Goal: Information Seeking & Learning: Learn about a topic

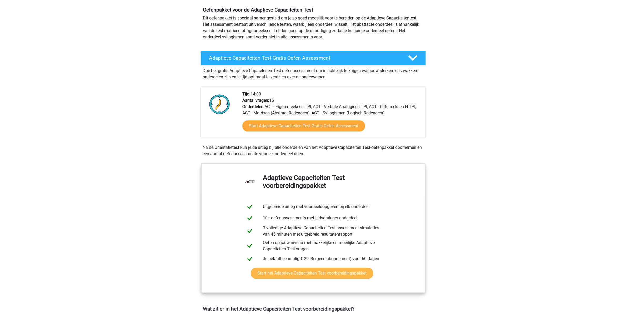
scroll to position [55, 0]
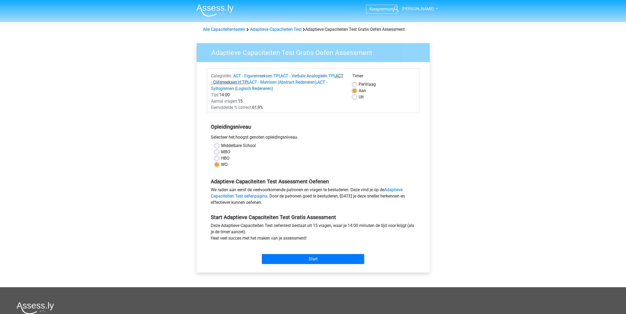
click at [248, 84] on link "ACT - Cijferreeksen H TPI" at bounding box center [277, 78] width 132 height 11
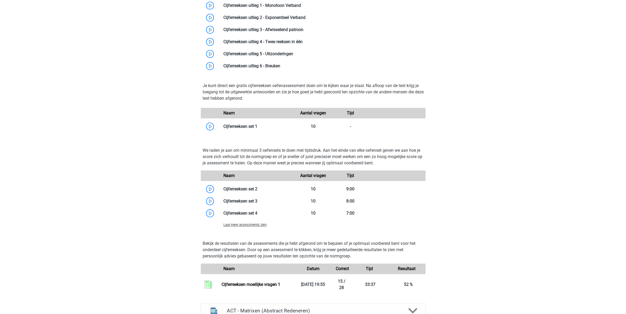
scroll to position [458, 0]
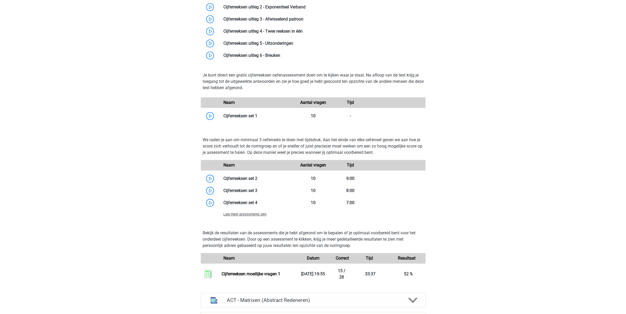
click at [273, 142] on p "We raden je aan om minimaal 3 oefensets te doen met tijdsdruk. Aan het einde va…" at bounding box center [313, 146] width 221 height 19
click at [260, 146] on p "We raden je aan om minimaal 3 oefensets te doen met tijdsdruk. Aan het einde va…" at bounding box center [313, 146] width 221 height 19
drag, startPoint x: 260, startPoint y: 146, endPoint x: 266, endPoint y: 146, distance: 5.3
click at [261, 146] on p "We raden je aan om minimaal 3 oefensets te doen met tijdsdruk. Aan het einde va…" at bounding box center [313, 146] width 221 height 19
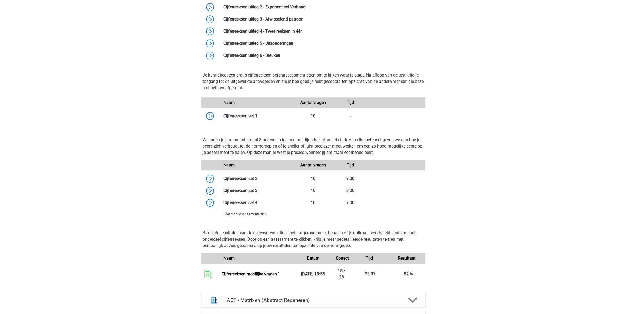
click at [319, 148] on p "We raden je aan om minimaal 3 oefensets te doen met tijdsdruk. Aan het einde va…" at bounding box center [313, 146] width 221 height 19
click at [335, 145] on p "We raden je aan om minimaal 3 oefensets te doen met tijdsdruk. Aan het einde va…" at bounding box center [313, 146] width 221 height 19
click at [367, 145] on p "We raden je aan om minimaal 3 oefensets te doen met tijdsdruk. Aan het einde va…" at bounding box center [313, 146] width 221 height 19
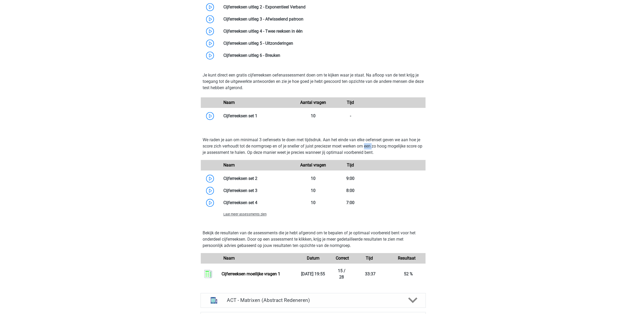
click at [367, 145] on p "We raden je aan om minimaal 3 oefensets te doen met tijdsdruk. Aan het einde va…" at bounding box center [313, 146] width 221 height 19
click at [245, 149] on p "We raden je aan om minimaal 3 oefensets te doen met tijdsdruk. Aan het einde va…" at bounding box center [313, 146] width 221 height 19
drag, startPoint x: 245, startPoint y: 149, endPoint x: 290, endPoint y: 150, distance: 44.7
click at [246, 149] on p "We raden je aan om minimaal 3 oefensets te doen met tijdsdruk. Aan het einde va…" at bounding box center [313, 146] width 221 height 19
click at [294, 151] on p "We raden je aan om minimaal 3 oefensets te doen met tijdsdruk. Aan het einde va…" at bounding box center [313, 146] width 221 height 19
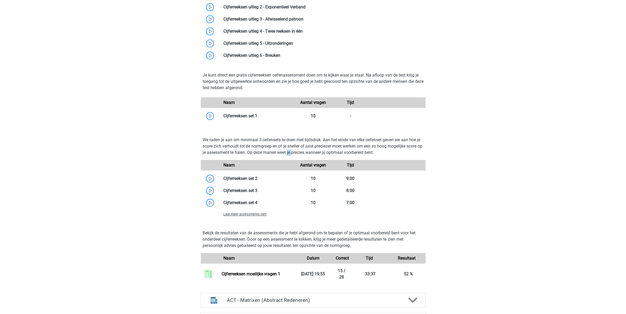
drag, startPoint x: 294, startPoint y: 151, endPoint x: 333, endPoint y: 154, distance: 39.1
click at [294, 151] on p "We raden je aan om minimaal 3 oefensets te doen met tijdsdruk. Aan het einde va…" at bounding box center [313, 146] width 221 height 19
click at [333, 154] on p "We raden je aan om minimaal 3 oefensets te doen met tijdsdruk. Aan het einde va…" at bounding box center [313, 146] width 221 height 19
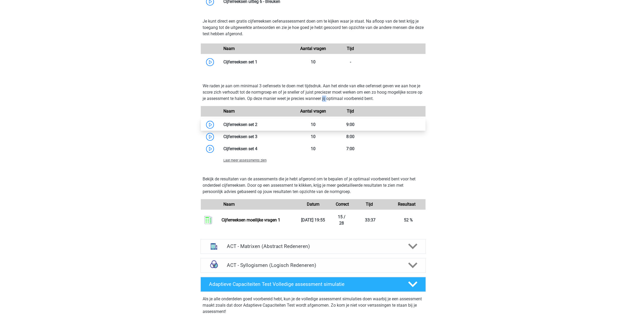
scroll to position [513, 0]
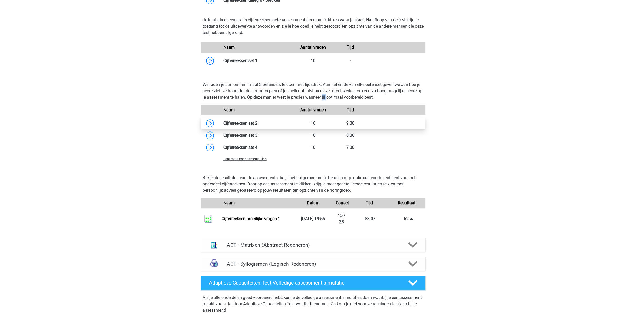
click at [257, 124] on link at bounding box center [257, 123] width 0 height 5
click at [257, 136] on link at bounding box center [257, 135] width 0 height 5
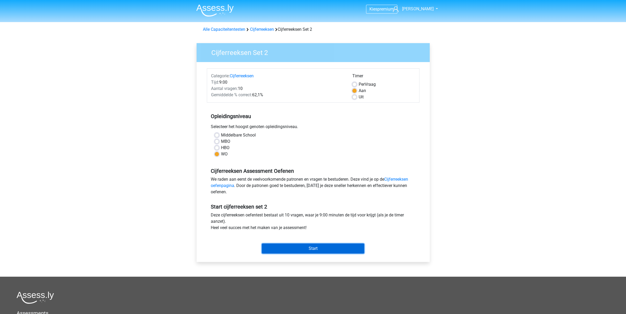
click at [301, 249] on input "Start" at bounding box center [313, 249] width 102 height 10
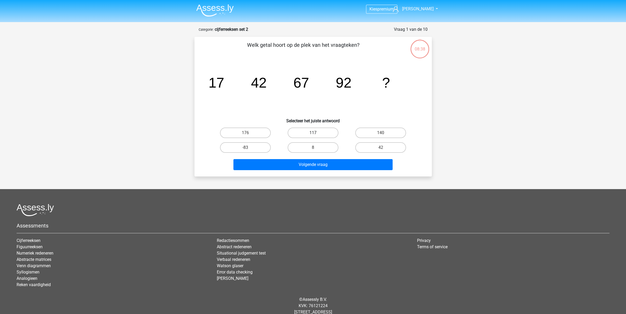
click at [322, 134] on label "117" at bounding box center [313, 133] width 51 height 11
click at [316, 134] on input "117" at bounding box center [314, 134] width 3 height 3
radio input "true"
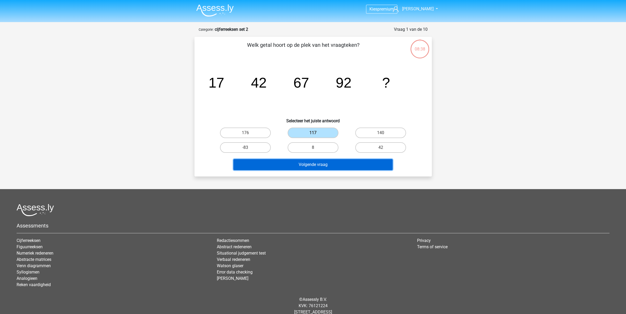
click at [320, 165] on button "Volgende vraag" at bounding box center [312, 164] width 159 height 11
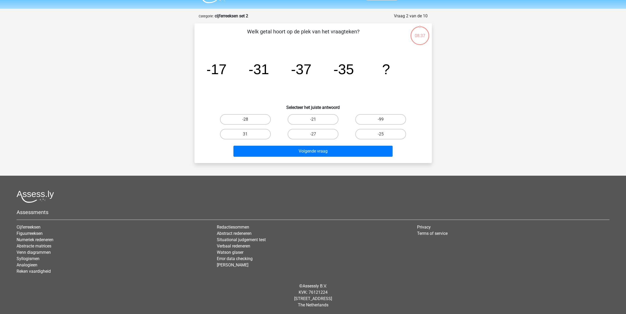
scroll to position [13, 0]
click at [262, 121] on label "-28" at bounding box center [245, 119] width 51 height 11
click at [249, 121] on input "-28" at bounding box center [246, 120] width 3 height 3
radio input "true"
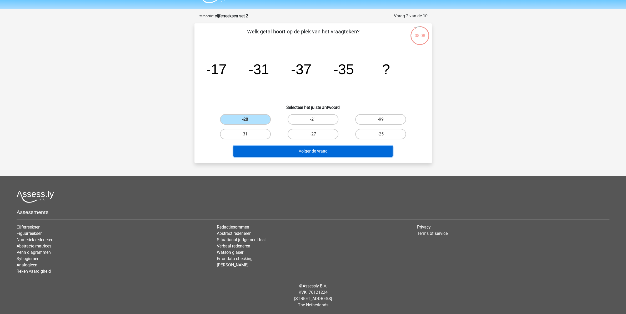
click at [328, 150] on button "Volgende vraag" at bounding box center [312, 151] width 159 height 11
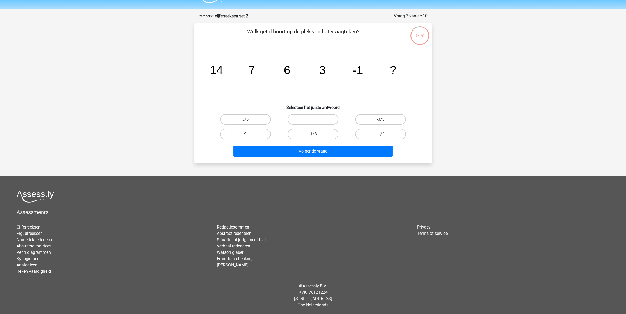
click at [376, 133] on label "-1/2" at bounding box center [380, 134] width 51 height 11
click at [381, 134] on input "-1/2" at bounding box center [382, 135] width 3 height 3
radio input "true"
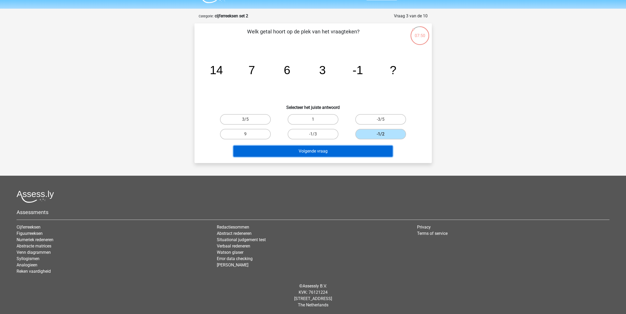
click at [332, 151] on button "Volgende vraag" at bounding box center [312, 151] width 159 height 11
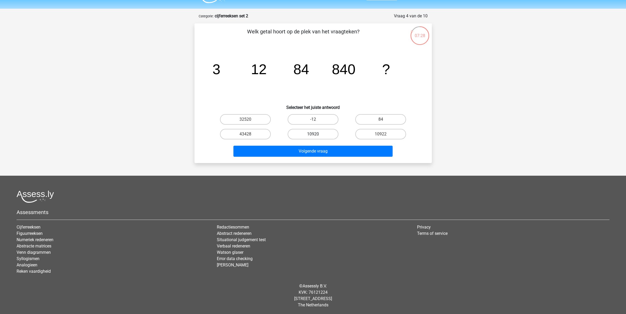
click at [314, 134] on label "10920" at bounding box center [313, 134] width 51 height 11
click at [314, 134] on input "10920" at bounding box center [314, 135] width 3 height 3
radio input "true"
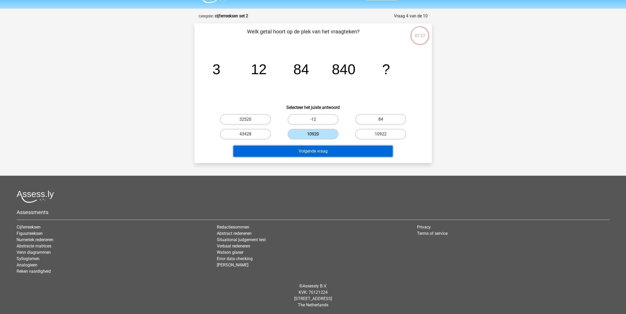
click at [313, 154] on button "Volgende vraag" at bounding box center [312, 151] width 159 height 11
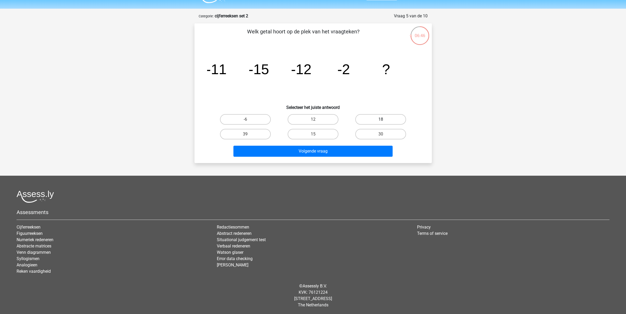
click at [376, 120] on label "18" at bounding box center [380, 119] width 51 height 11
click at [381, 120] on input "18" at bounding box center [382, 120] width 3 height 3
radio input "true"
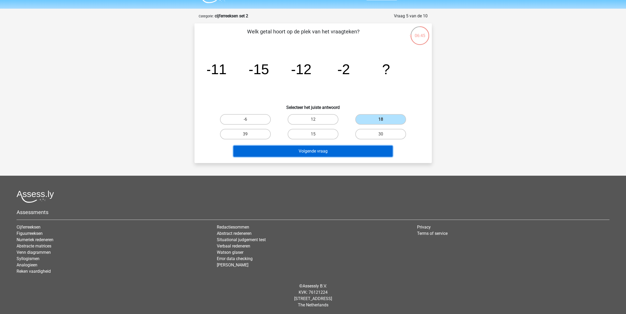
click at [349, 155] on button "Volgende vraag" at bounding box center [312, 151] width 159 height 11
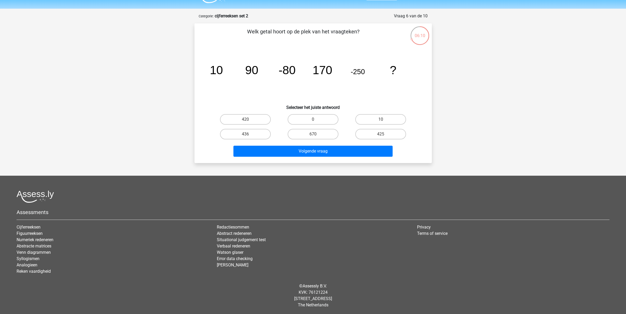
click at [253, 74] on tspan "90" at bounding box center [251, 69] width 13 height 13
click at [289, 70] on tspan "-80" at bounding box center [286, 69] width 17 height 13
click at [353, 70] on tspan "-250" at bounding box center [357, 72] width 14 height 8
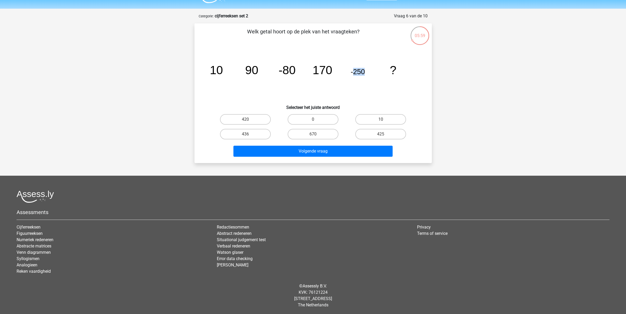
click at [353, 70] on tspan "-250" at bounding box center [357, 72] width 14 height 8
click at [248, 117] on label "420" at bounding box center [245, 119] width 51 height 11
click at [248, 119] on input "420" at bounding box center [246, 120] width 3 height 3
radio input "true"
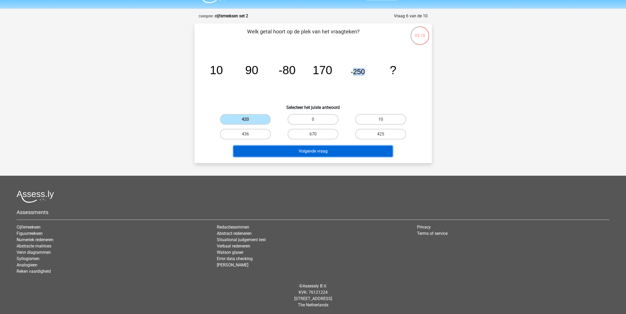
click at [277, 146] on button "Volgende vraag" at bounding box center [312, 151] width 159 height 11
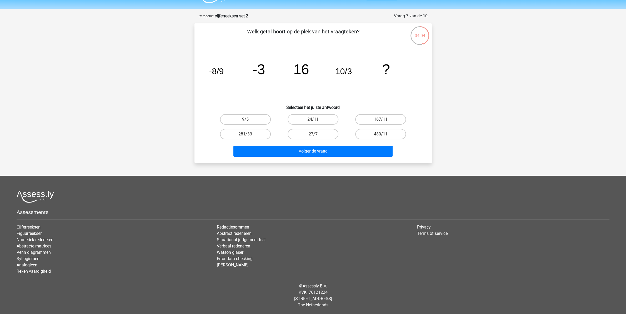
click at [301, 69] on tspan "16" at bounding box center [301, 69] width 16 height 16
click at [221, 73] on tspan "-8/9" at bounding box center [216, 71] width 15 height 9
click at [259, 69] on tspan "-3" at bounding box center [258, 69] width 13 height 16
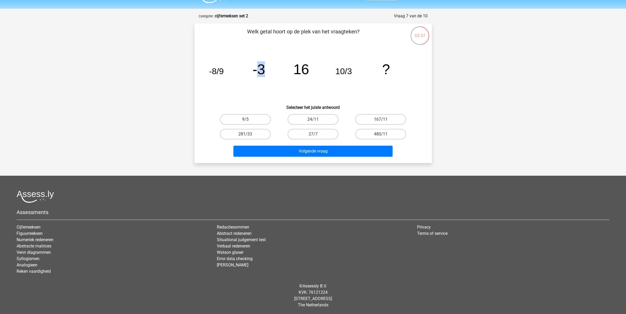
click at [259, 69] on tspan "-3" at bounding box center [258, 69] width 13 height 16
click at [314, 68] on icon "image/svg+xml -8/9 -3 16 10/3 ?" at bounding box center [313, 74] width 212 height 53
click at [309, 69] on icon "image/svg+xml -8/9 -3 16 10/3 ?" at bounding box center [313, 74] width 212 height 53
click at [340, 72] on tspan "10/3" at bounding box center [343, 71] width 17 height 9
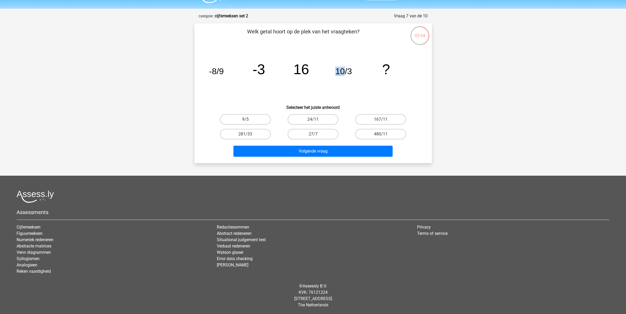
click at [340, 72] on tspan "10/3" at bounding box center [343, 71] width 17 height 9
click at [311, 121] on label "24/11" at bounding box center [313, 119] width 51 height 11
click at [313, 121] on input "24/11" at bounding box center [314, 120] width 3 height 3
radio input "true"
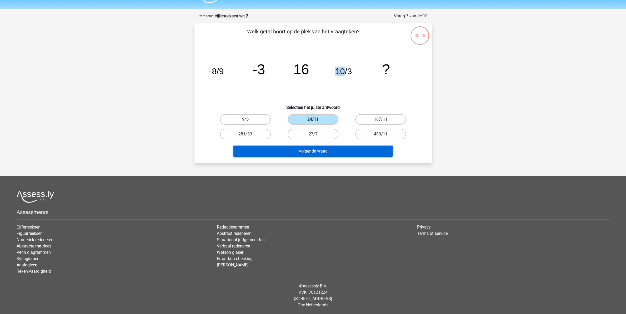
click at [311, 150] on button "Volgende vraag" at bounding box center [312, 151] width 159 height 11
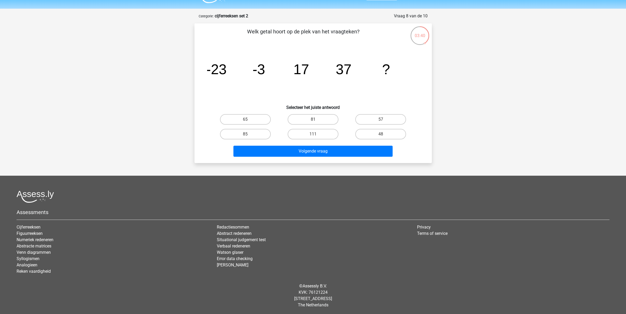
click at [372, 114] on div "57" at bounding box center [381, 119] width 68 height 15
click at [374, 119] on label "57" at bounding box center [380, 119] width 51 height 11
click at [381, 119] on input "57" at bounding box center [382, 120] width 3 height 3
radio input "true"
click at [343, 157] on div "Volgende vraag" at bounding box center [312, 152] width 203 height 13
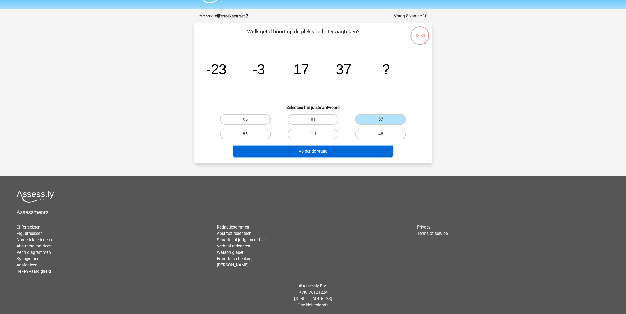
click at [343, 149] on button "Volgende vraag" at bounding box center [312, 151] width 159 height 11
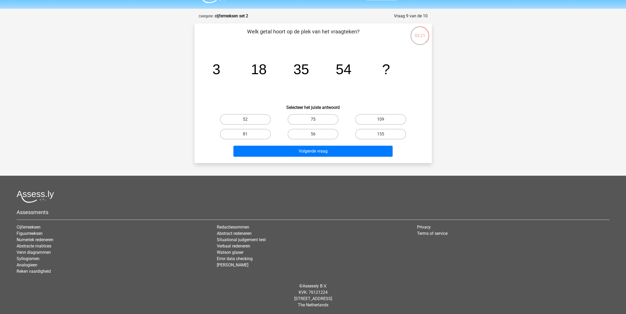
click at [308, 121] on label "75" at bounding box center [313, 119] width 51 height 11
click at [313, 121] on input "75" at bounding box center [314, 120] width 3 height 3
radio input "true"
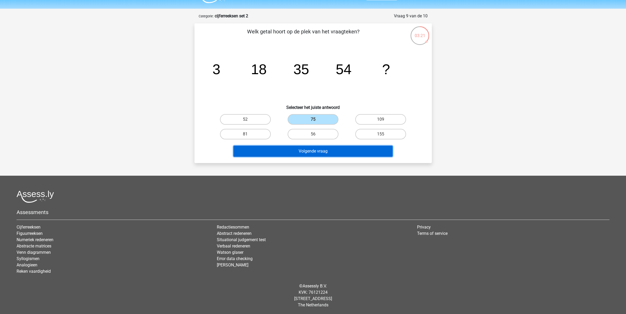
click at [310, 148] on button "Volgende vraag" at bounding box center [312, 151] width 159 height 11
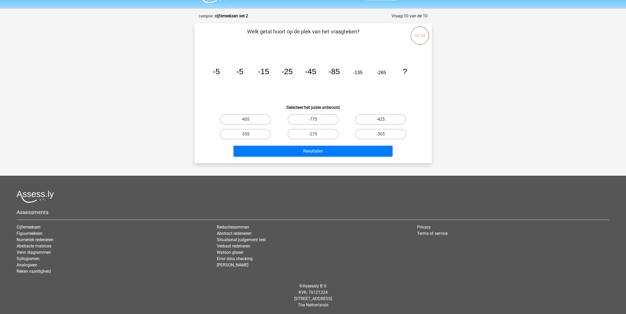
click at [371, 121] on label "-425" at bounding box center [380, 119] width 51 height 11
click at [381, 121] on input "-425" at bounding box center [382, 120] width 3 height 3
radio input "true"
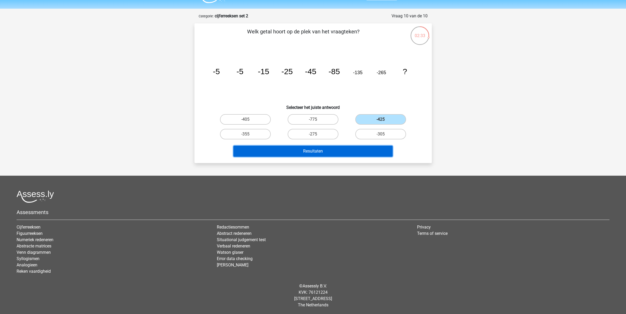
click at [345, 151] on button "Resultaten" at bounding box center [312, 151] width 159 height 11
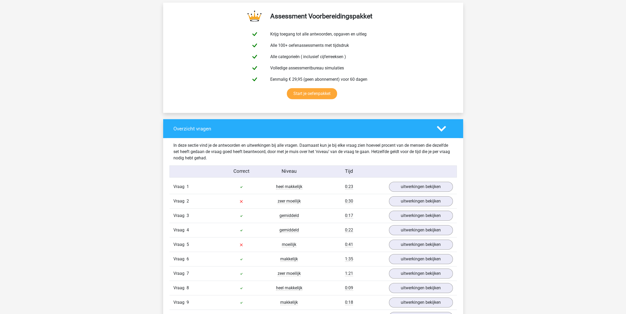
scroll to position [331, 0]
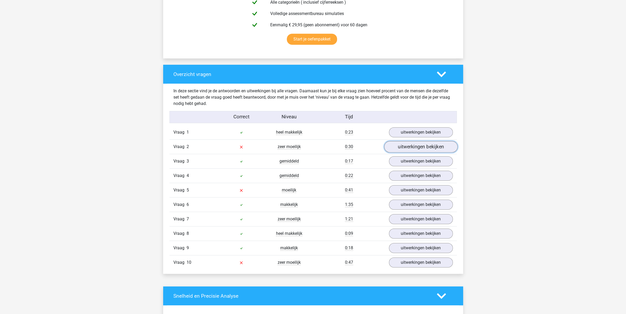
click at [410, 147] on link "uitwerkingen bekijken" at bounding box center [420, 147] width 73 height 12
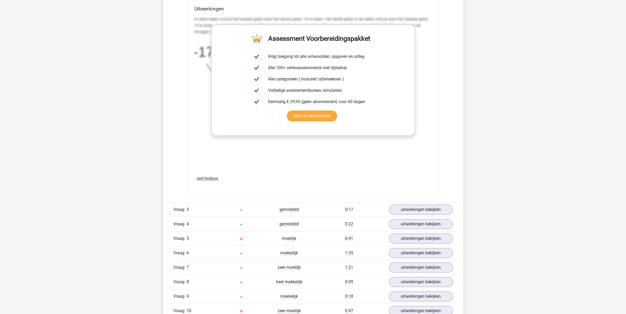
scroll to position [746, 0]
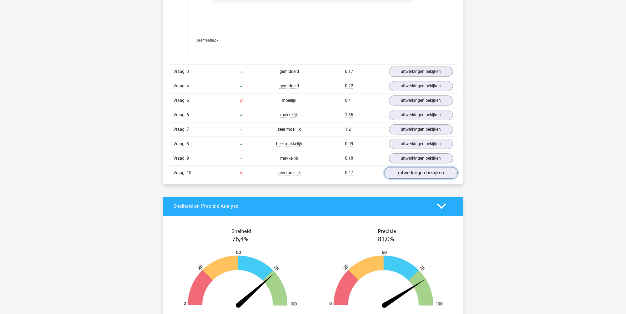
click at [394, 178] on link "uitwerkingen bekijken" at bounding box center [420, 173] width 73 height 12
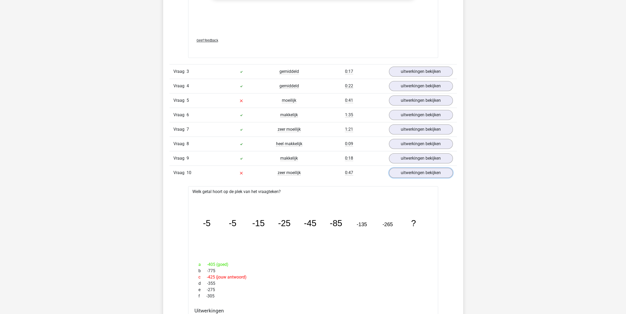
scroll to position [829, 0]
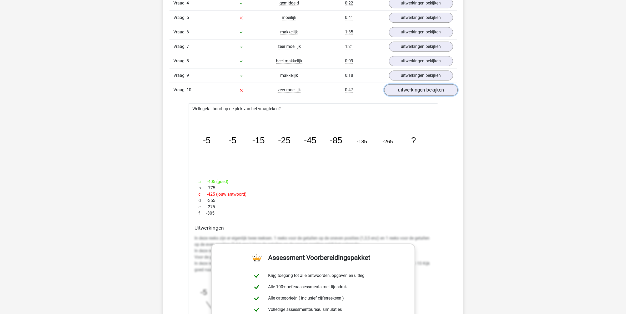
click at [407, 95] on link "uitwerkingen bekijken" at bounding box center [420, 90] width 73 height 12
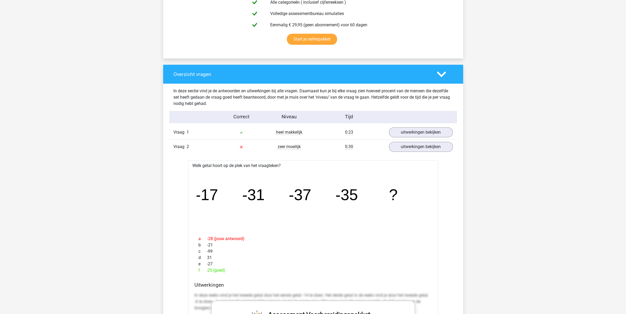
scroll to position [304, 0]
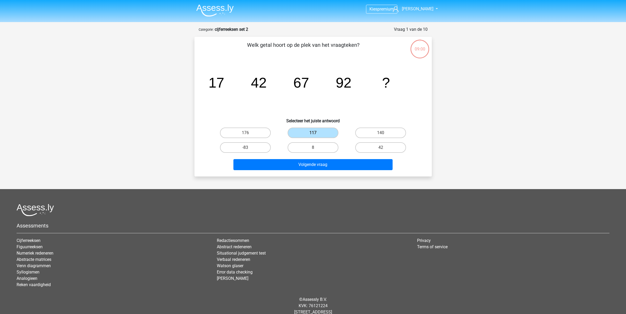
scroll to position [13, 0]
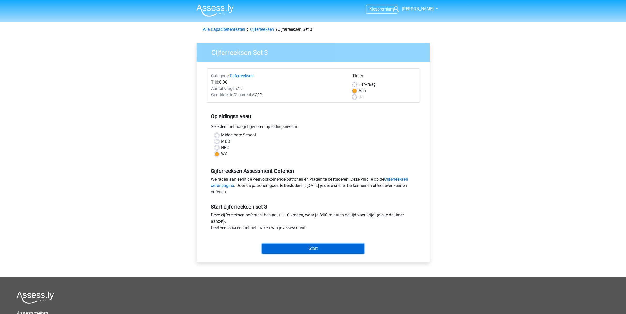
click at [302, 247] on input "Start" at bounding box center [313, 249] width 102 height 10
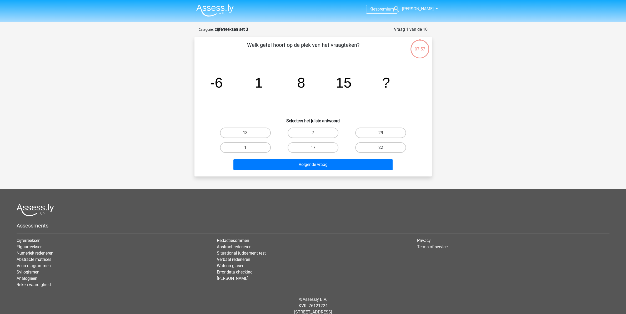
click at [386, 147] on label "22" at bounding box center [380, 147] width 51 height 11
click at [384, 148] on input "22" at bounding box center [382, 149] width 3 height 3
radio input "true"
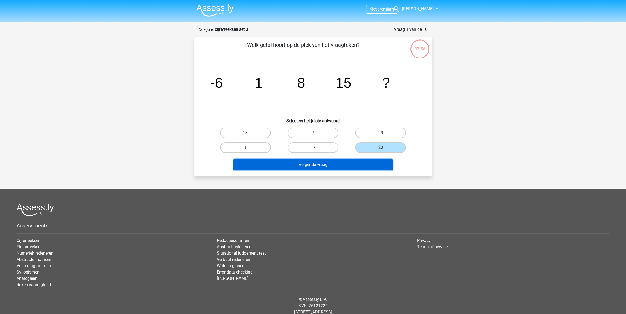
click at [355, 167] on button "Volgende vraag" at bounding box center [312, 164] width 159 height 11
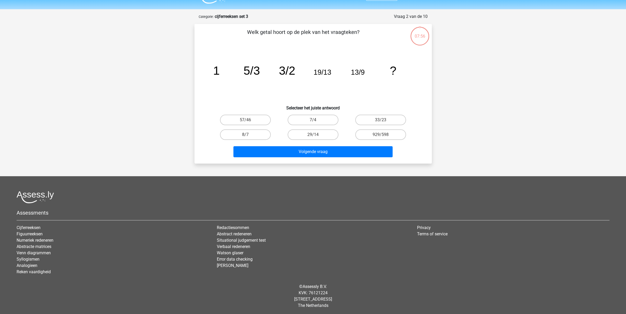
scroll to position [13, 0]
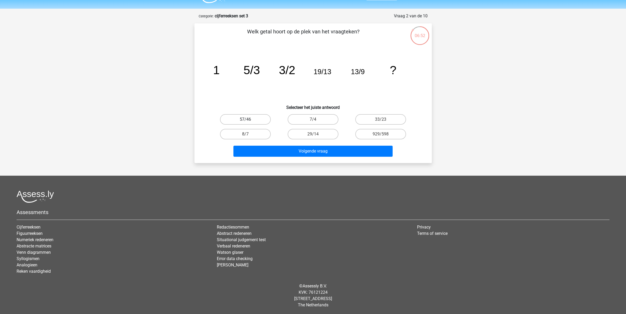
click at [257, 121] on label "57/46" at bounding box center [245, 119] width 51 height 11
click at [249, 121] on input "57/46" at bounding box center [246, 120] width 3 height 3
radio input "true"
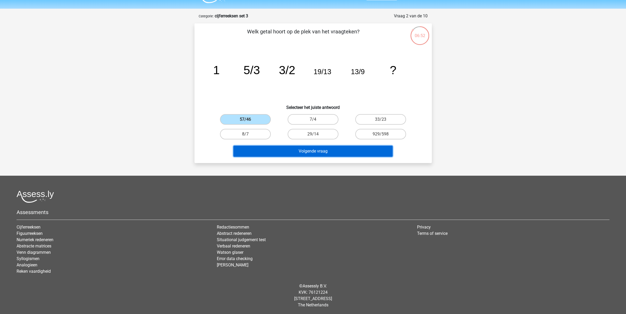
click at [274, 153] on button "Volgende vraag" at bounding box center [312, 151] width 159 height 11
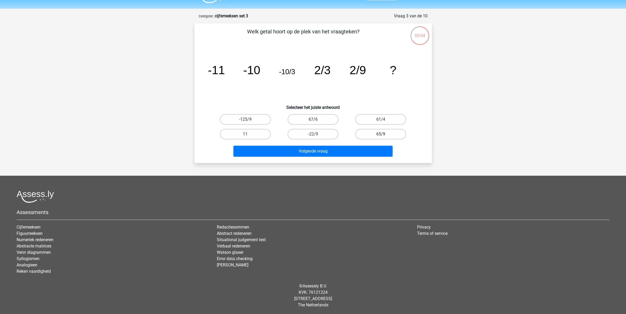
click at [366, 133] on label "65/9" at bounding box center [380, 134] width 51 height 11
click at [381, 134] on input "65/9" at bounding box center [382, 135] width 3 height 3
radio input "true"
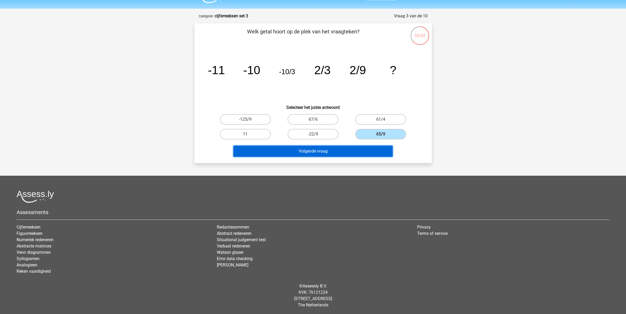
click at [331, 152] on button "Volgende vraag" at bounding box center [312, 151] width 159 height 11
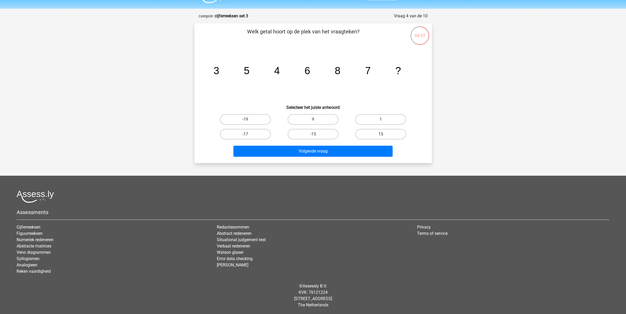
click at [371, 132] on label "15" at bounding box center [380, 134] width 51 height 11
click at [381, 134] on input "15" at bounding box center [382, 135] width 3 height 3
radio input "true"
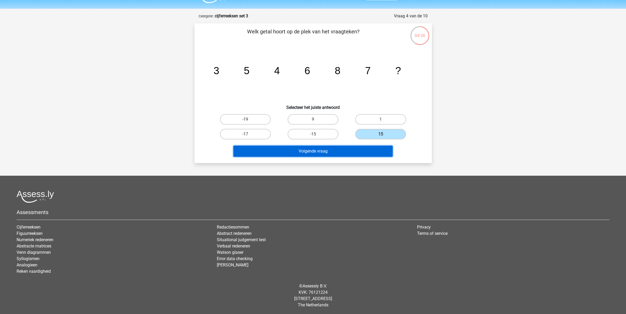
click at [330, 152] on button "Volgende vraag" at bounding box center [312, 151] width 159 height 11
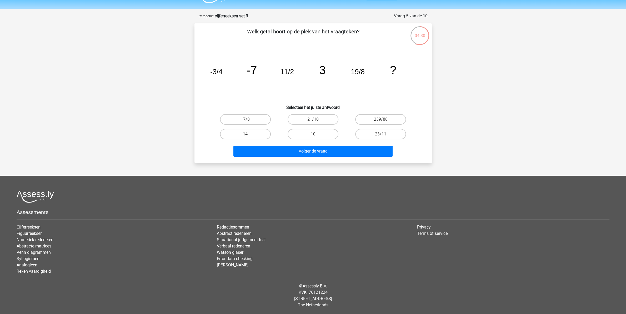
click at [321, 70] on tspan "3" at bounding box center [322, 69] width 7 height 13
click at [360, 71] on tspan "19/8" at bounding box center [358, 72] width 14 height 8
click at [354, 72] on tspan "19/8" at bounding box center [358, 72] width 14 height 8
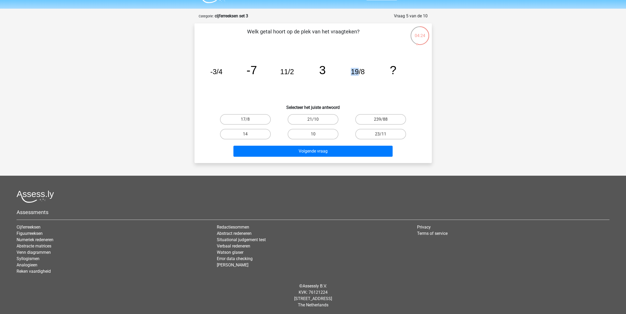
click at [354, 72] on tspan "19/8" at bounding box center [358, 72] width 14 height 8
click at [248, 117] on label "17/8" at bounding box center [245, 119] width 51 height 11
click at [248, 119] on input "17/8" at bounding box center [246, 120] width 3 height 3
radio input "true"
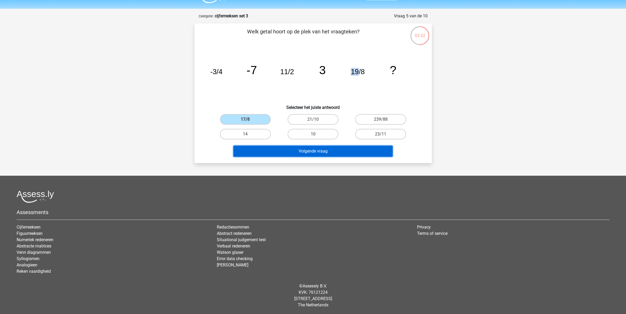
click at [298, 154] on button "Volgende vraag" at bounding box center [312, 151] width 159 height 11
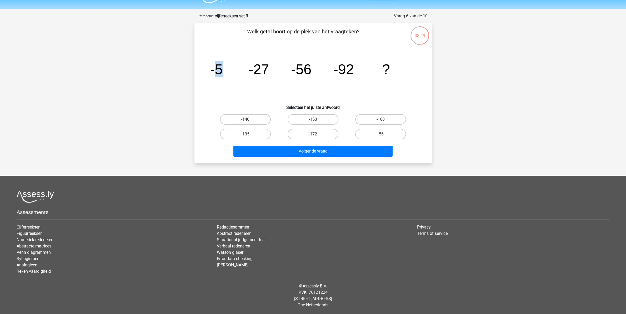
drag, startPoint x: 216, startPoint y: 73, endPoint x: 230, endPoint y: 68, distance: 14.6
click at [219, 71] on tspan "-5" at bounding box center [216, 69] width 13 height 16
drag, startPoint x: 253, startPoint y: 67, endPoint x: 293, endPoint y: 70, distance: 39.6
click at [268, 67] on tspan "-27" at bounding box center [258, 69] width 21 height 16
drag, startPoint x: 301, startPoint y: 71, endPoint x: 312, endPoint y: 71, distance: 10.8
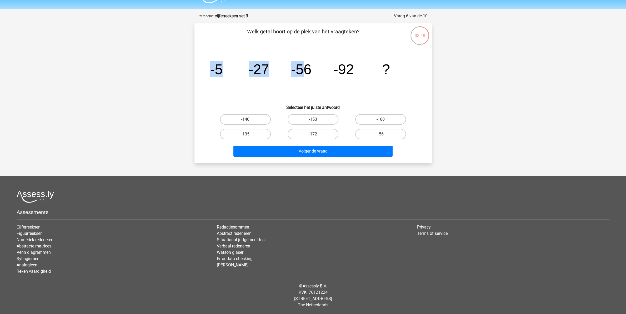
click at [312, 71] on icon "image/svg+xml -5 -27 -56 -92 ?" at bounding box center [313, 74] width 212 height 53
click at [303, 72] on tspan "-56" at bounding box center [301, 69] width 21 height 16
click at [252, 134] on label "-135" at bounding box center [245, 134] width 51 height 11
click at [249, 134] on input "-135" at bounding box center [246, 135] width 3 height 3
radio input "true"
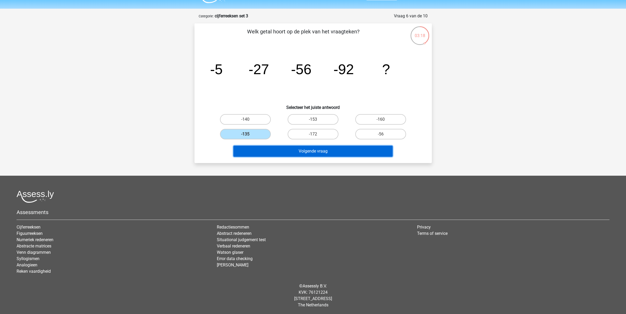
click at [276, 153] on button "Volgende vraag" at bounding box center [312, 151] width 159 height 11
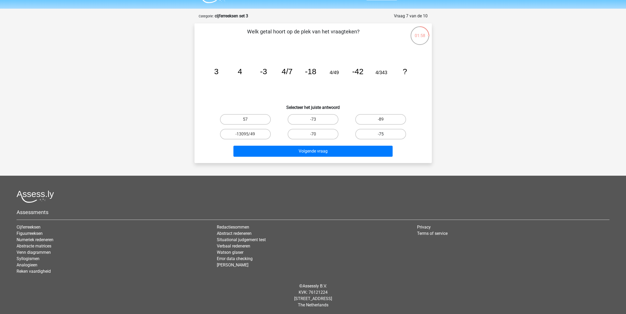
click at [365, 135] on label "-75" at bounding box center [380, 134] width 51 height 11
click at [381, 135] on input "-75" at bounding box center [382, 135] width 3 height 3
radio input "true"
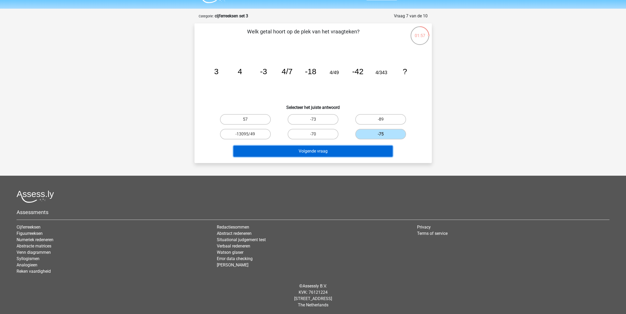
click at [335, 150] on button "Volgende vraag" at bounding box center [312, 151] width 159 height 11
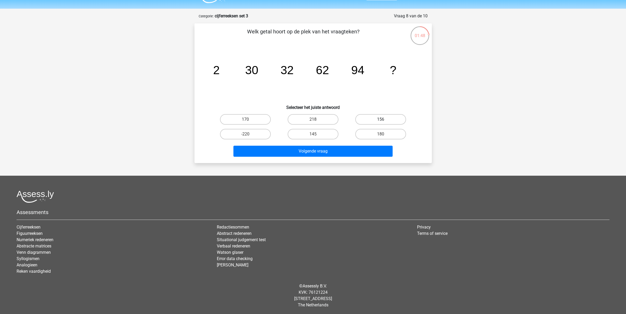
click at [373, 113] on div "156" at bounding box center [381, 119] width 68 height 15
click at [374, 120] on label "156" at bounding box center [380, 119] width 51 height 11
click at [381, 120] on input "156" at bounding box center [382, 120] width 3 height 3
radio input "true"
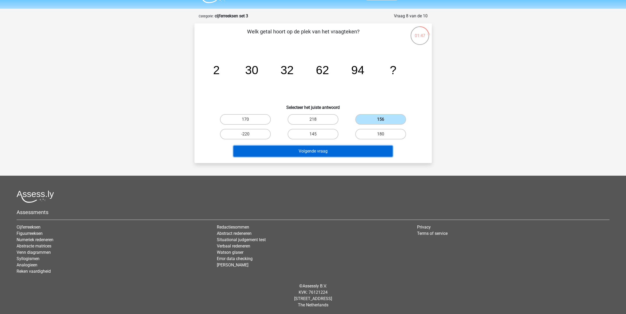
click at [334, 151] on button "Volgende vraag" at bounding box center [312, 151] width 159 height 11
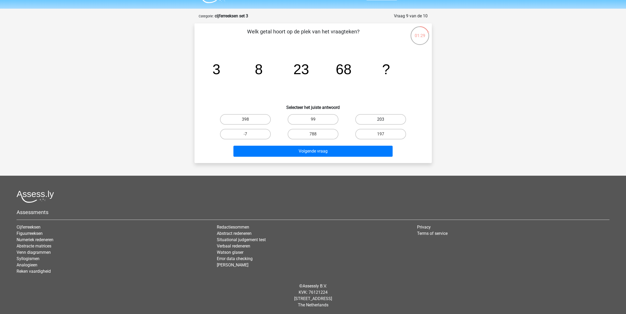
click at [362, 115] on label "203" at bounding box center [380, 119] width 51 height 11
click at [381, 119] on input "203" at bounding box center [382, 120] width 3 height 3
radio input "true"
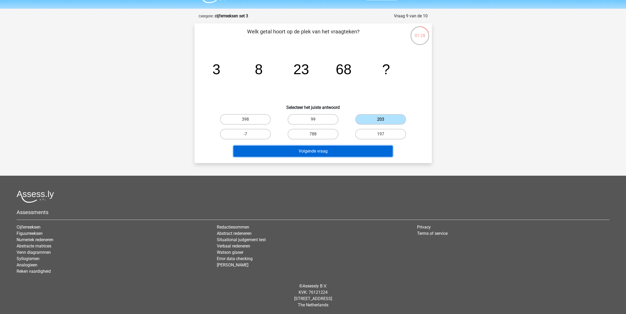
click at [333, 152] on button "Volgende vraag" at bounding box center [312, 151] width 159 height 11
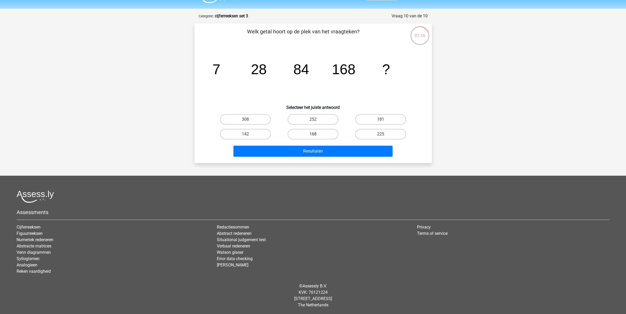
click at [311, 132] on label "168" at bounding box center [313, 134] width 51 height 11
click at [313, 134] on input "168" at bounding box center [314, 135] width 3 height 3
radio input "true"
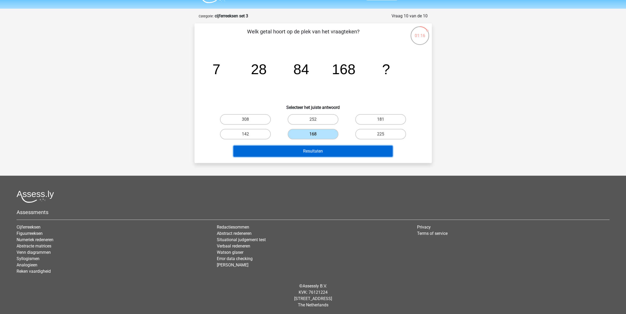
click at [314, 151] on button "Resultaten" at bounding box center [312, 151] width 159 height 11
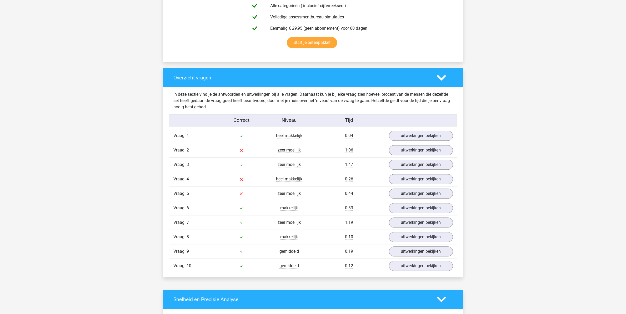
scroll to position [442, 0]
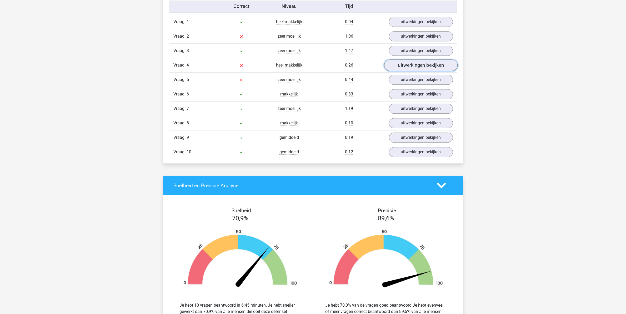
click at [399, 67] on link "uitwerkingen bekijken" at bounding box center [420, 65] width 73 height 12
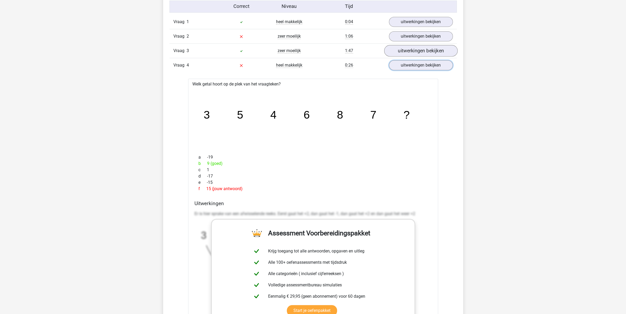
drag, startPoint x: 409, startPoint y: 68, endPoint x: 393, endPoint y: 51, distance: 23.1
click at [407, 69] on link "uitwerkingen bekijken" at bounding box center [421, 65] width 64 height 10
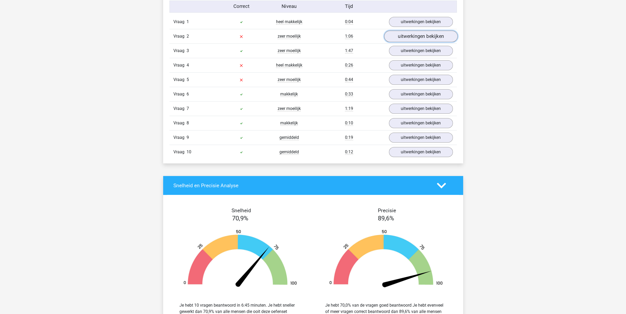
click at [409, 39] on link "uitwerkingen bekijken" at bounding box center [420, 37] width 73 height 12
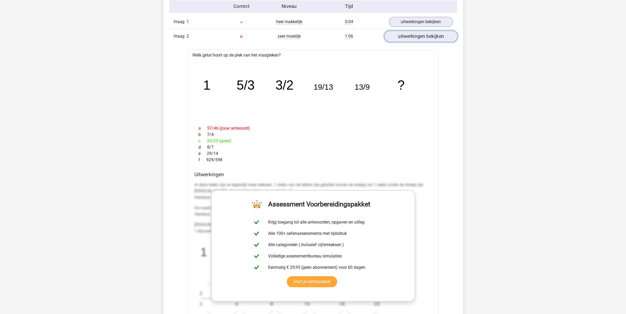
click at [409, 39] on link "uitwerkingen bekijken" at bounding box center [420, 37] width 73 height 12
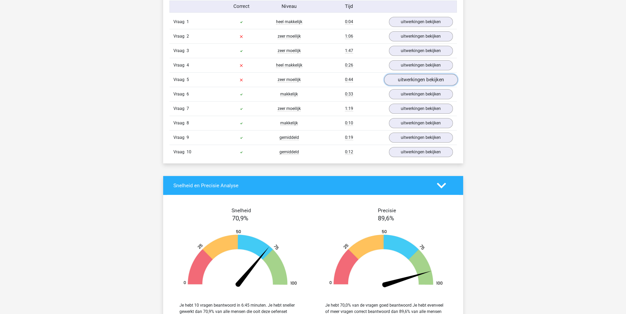
click at [405, 83] on link "uitwerkingen bekijken" at bounding box center [420, 80] width 73 height 12
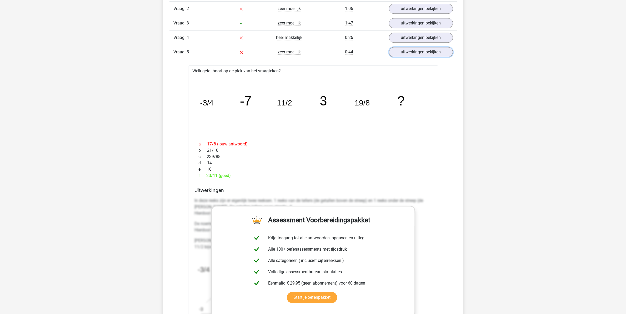
scroll to position [359, 0]
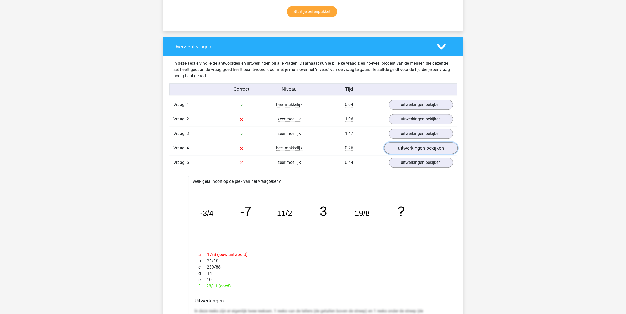
click at [398, 151] on link "uitwerkingen bekijken" at bounding box center [420, 148] width 73 height 12
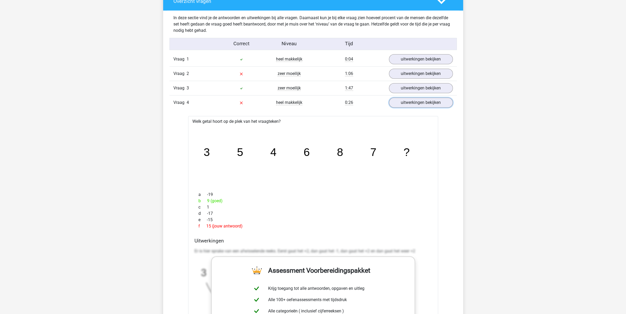
scroll to position [414, 0]
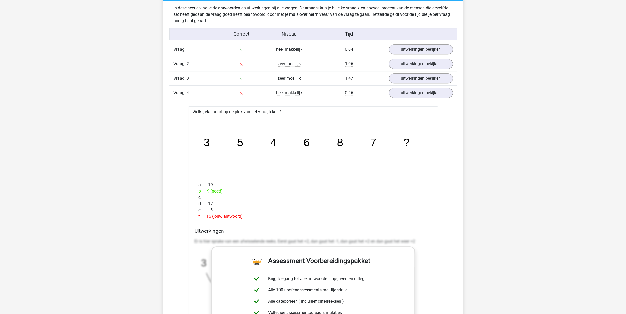
click at [322, 93] on div "0:26" at bounding box center [349, 93] width 72 height 6
click at [417, 93] on link "uitwerkingen bekijken" at bounding box center [420, 93] width 73 height 12
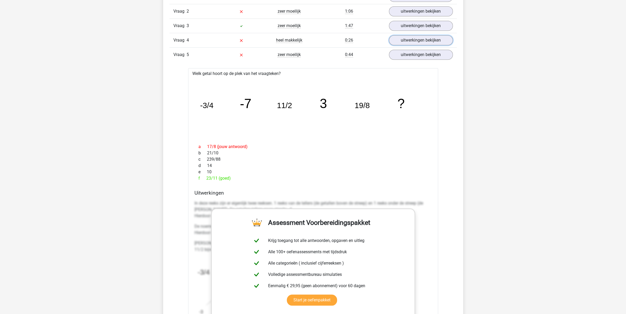
scroll to position [470, 0]
